Goal: Check status: Check status

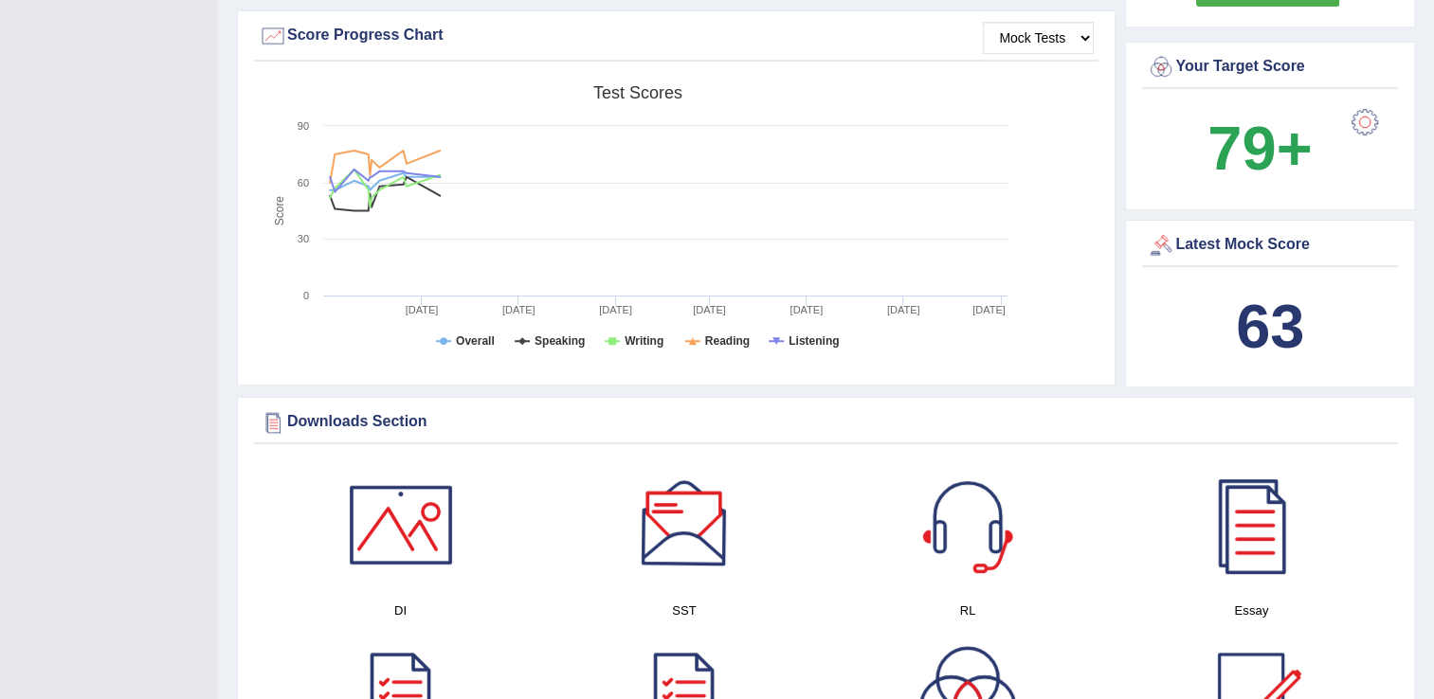
click at [1266, 331] on b "63" at bounding box center [1270, 326] width 68 height 69
click at [1212, 241] on div "Latest Mock Score" at bounding box center [1270, 245] width 246 height 28
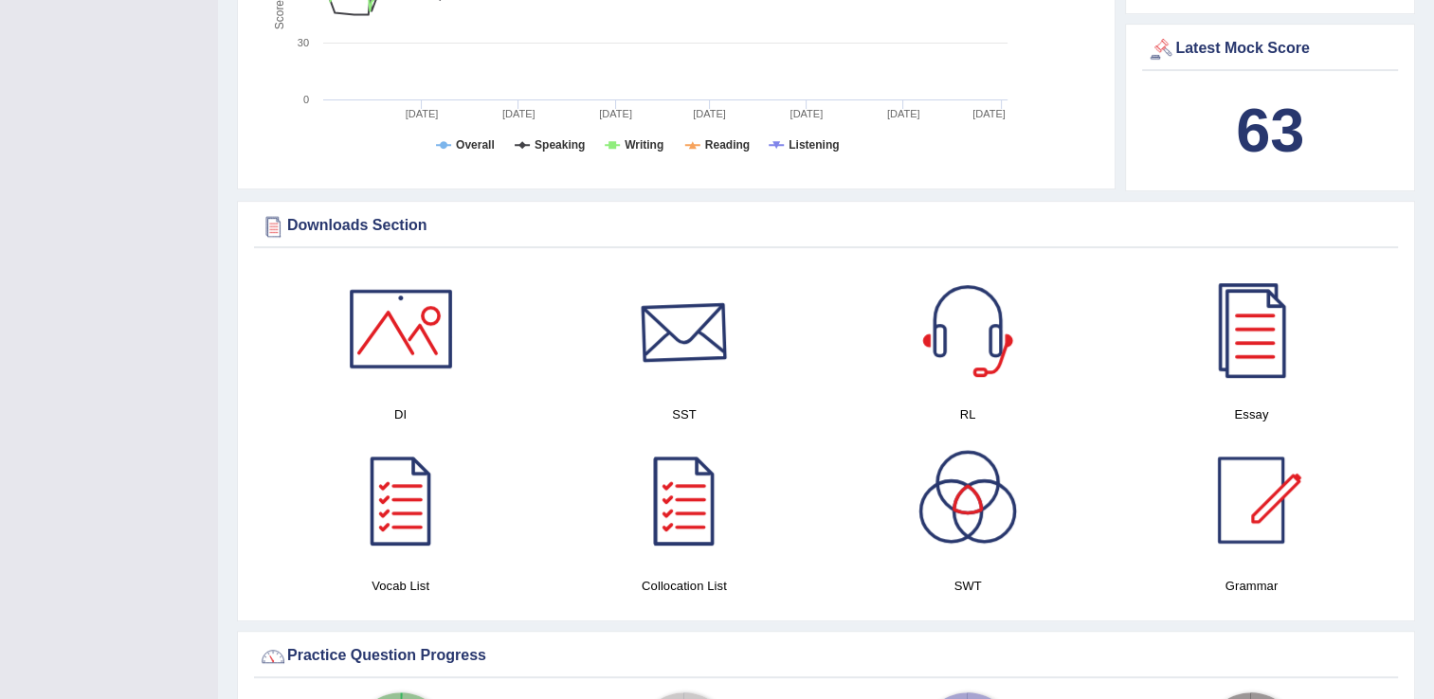
scroll to position [569, 0]
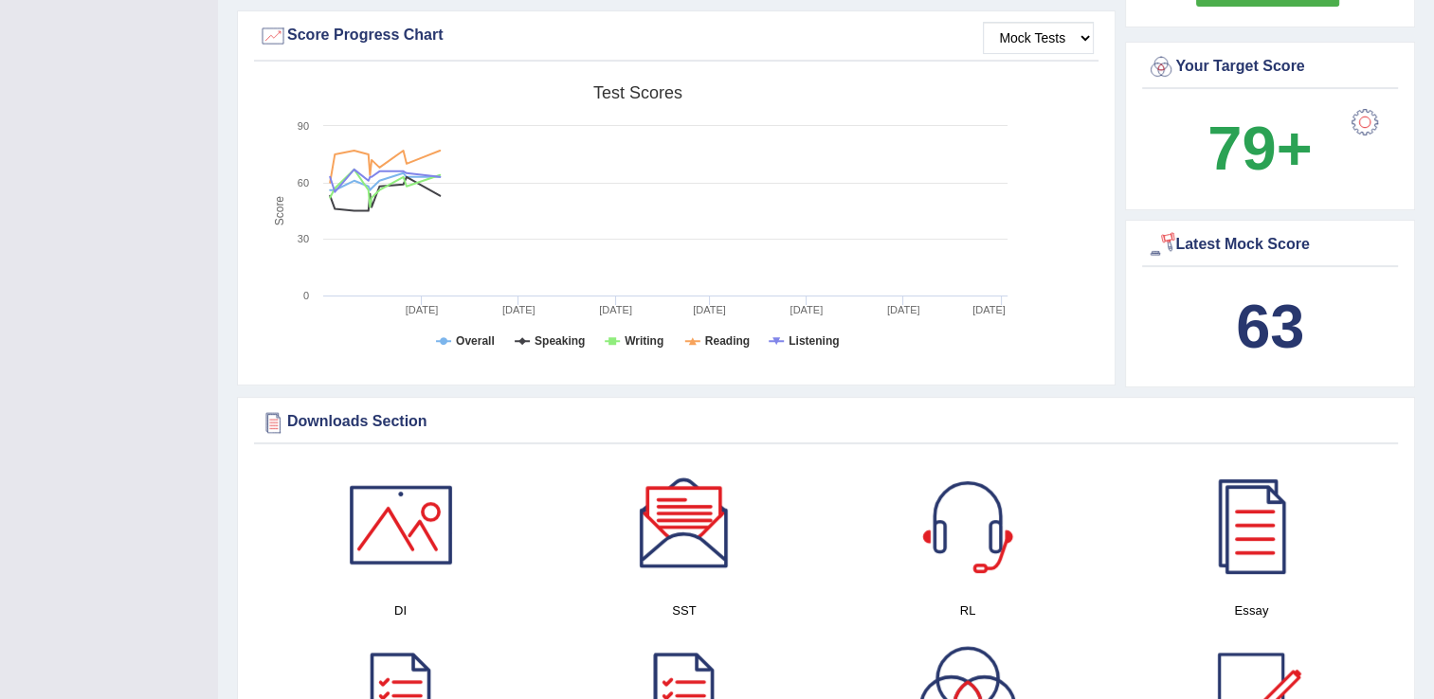
click at [1161, 236] on div at bounding box center [1161, 245] width 28 height 28
click at [1228, 246] on div "Latest Mock Score" at bounding box center [1270, 245] width 246 height 28
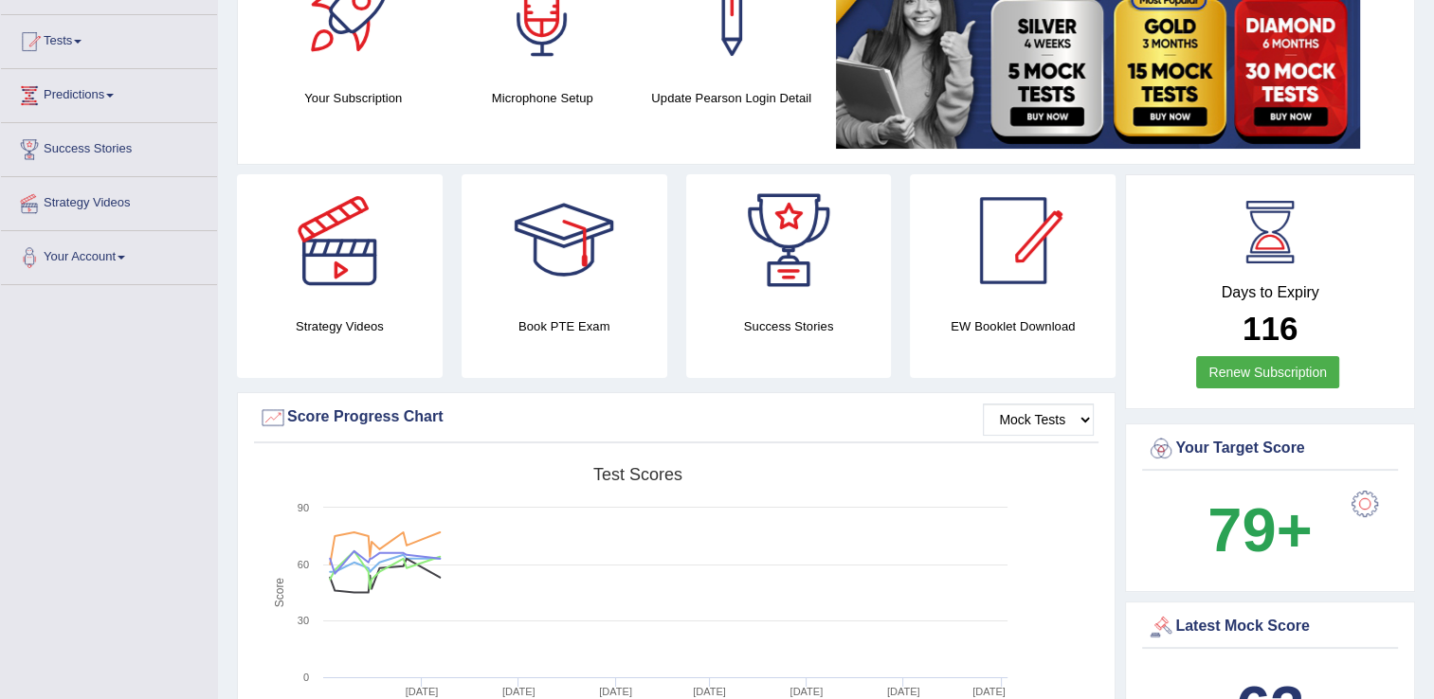
scroll to position [379, 0]
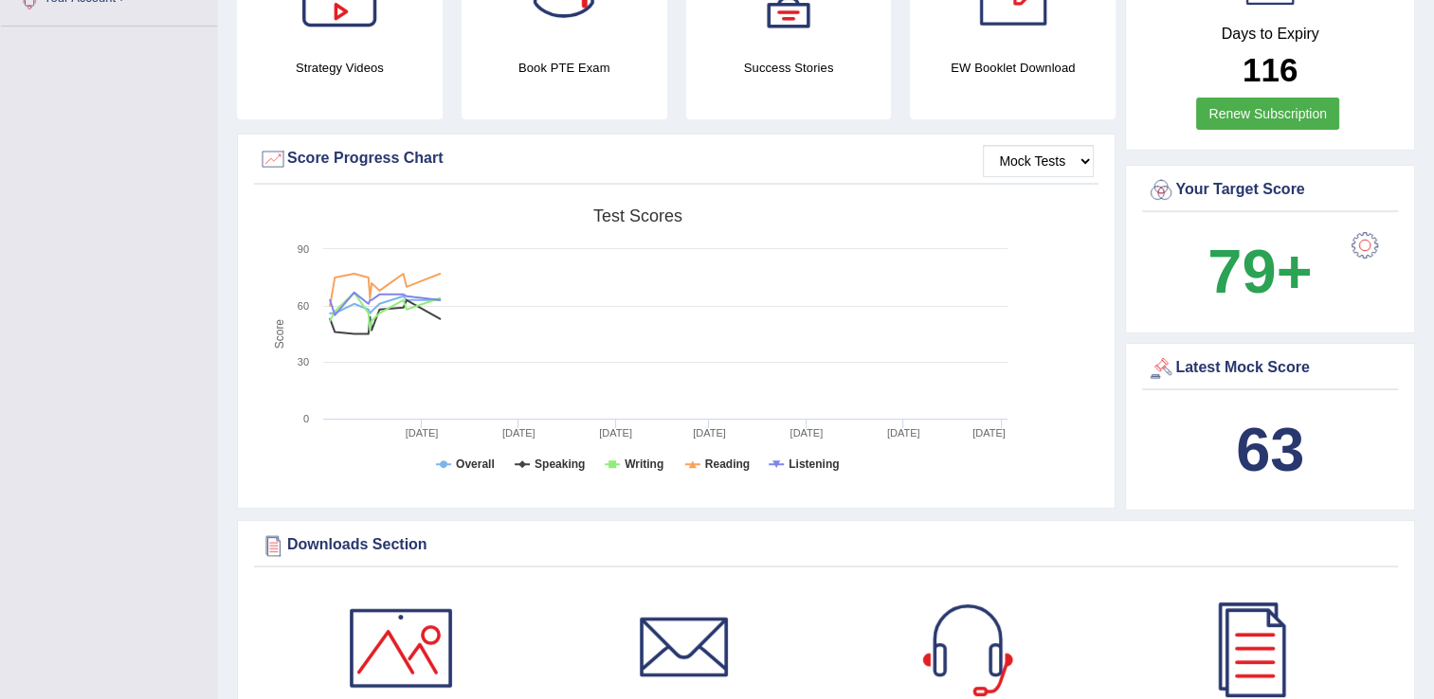
scroll to position [379, 0]
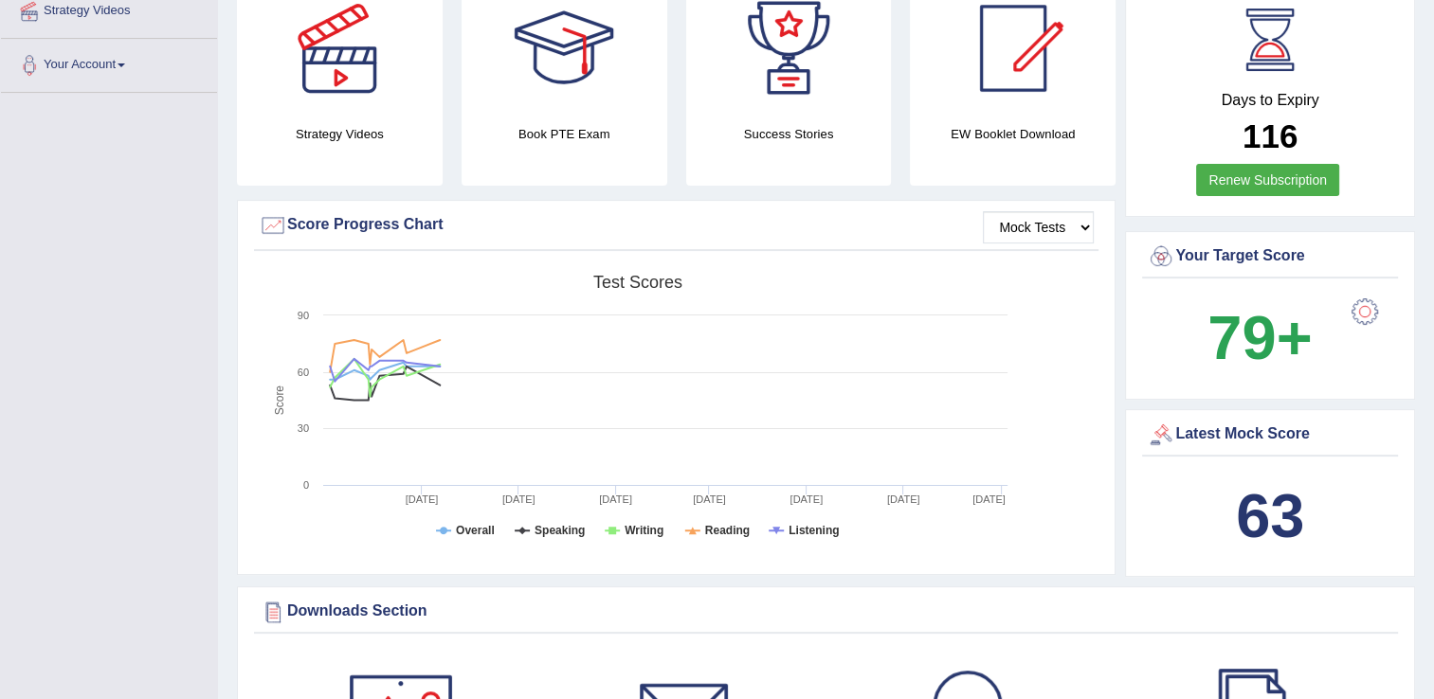
click at [1262, 513] on b "63" at bounding box center [1270, 515] width 68 height 69
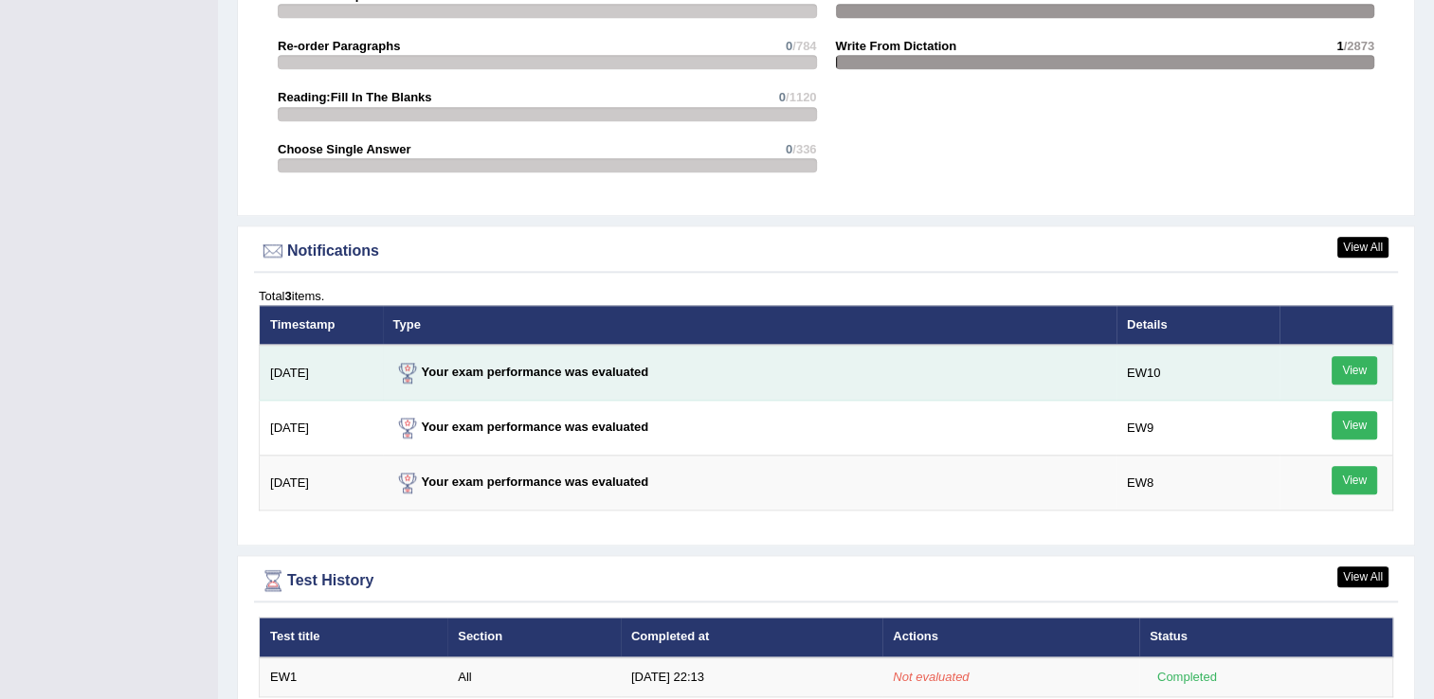
scroll to position [2176, 0]
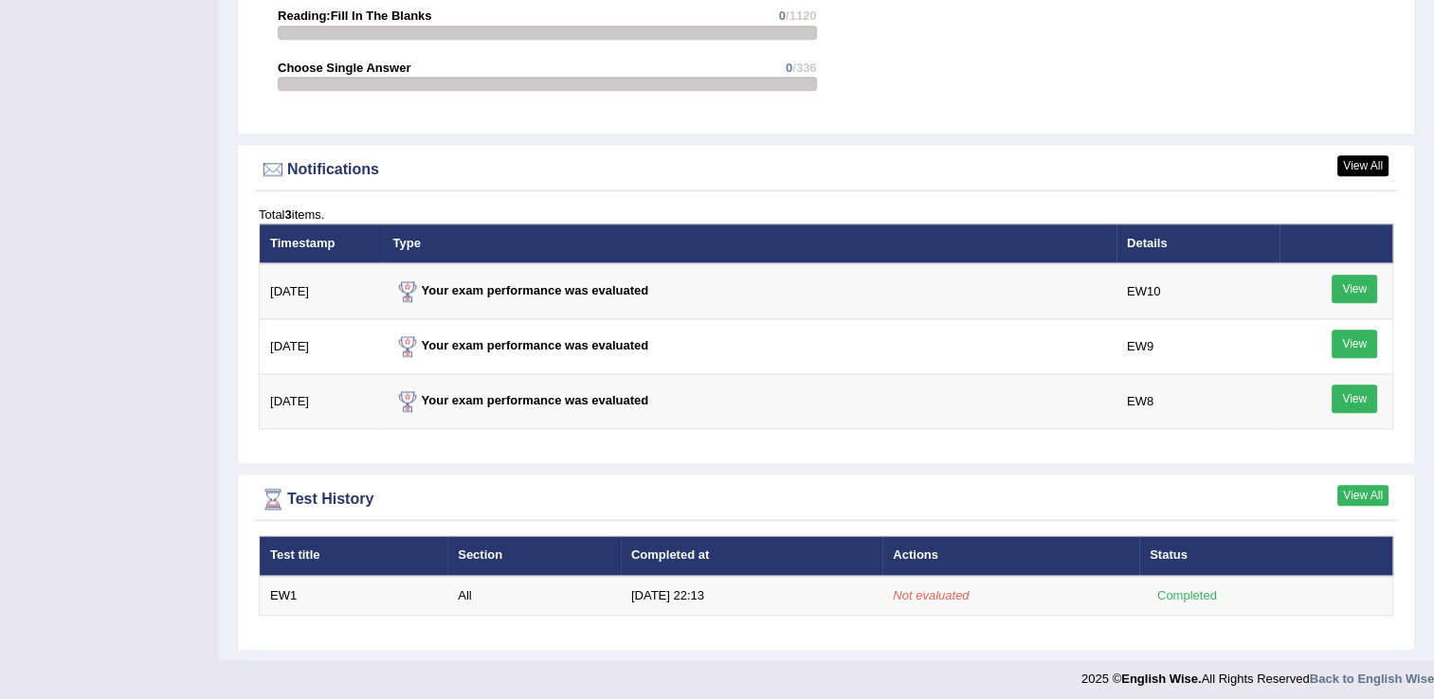
click at [1360, 490] on link "View All" at bounding box center [1362, 495] width 51 height 21
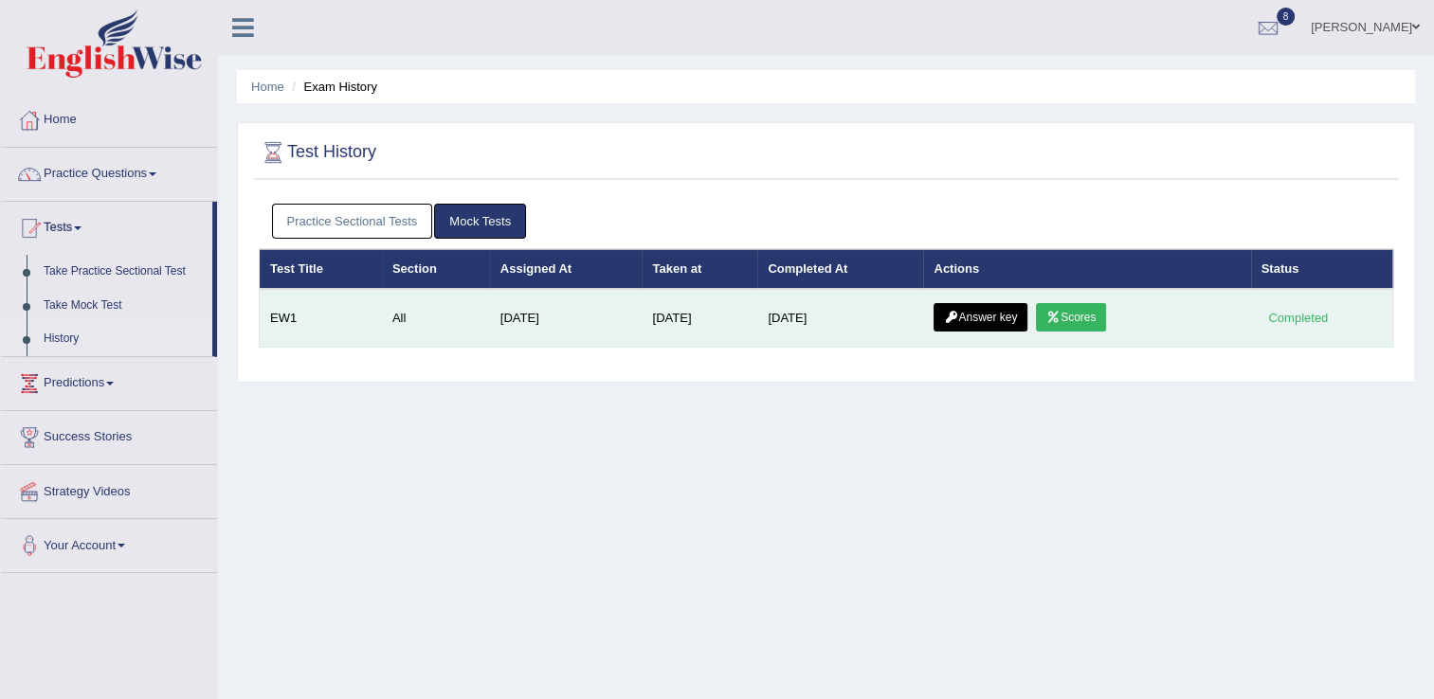
click at [1058, 317] on icon at bounding box center [1053, 317] width 14 height 11
